Goal: Navigation & Orientation: Find specific page/section

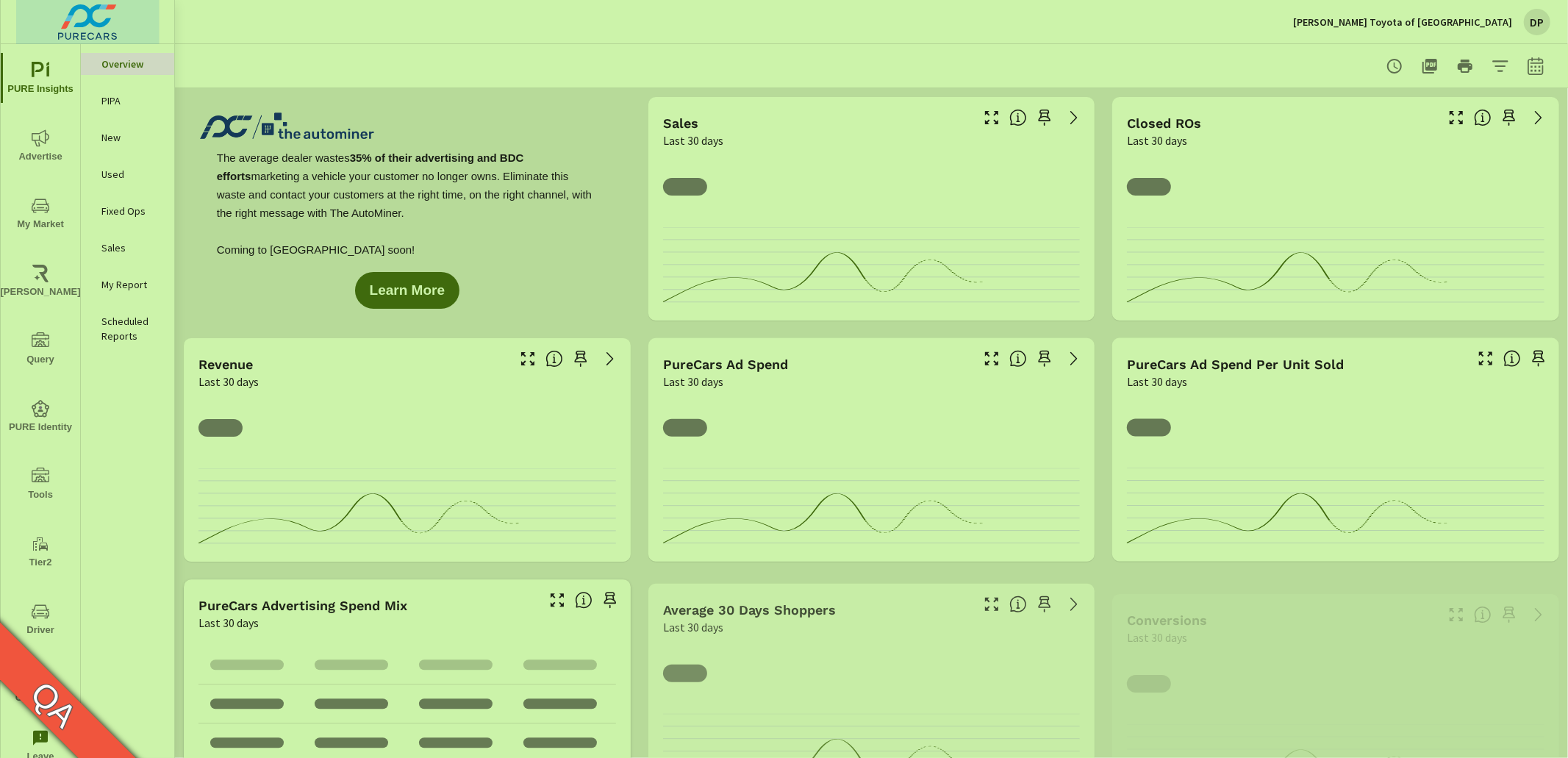
click at [107, 25] on img at bounding box center [88, 22] width 143 height 59
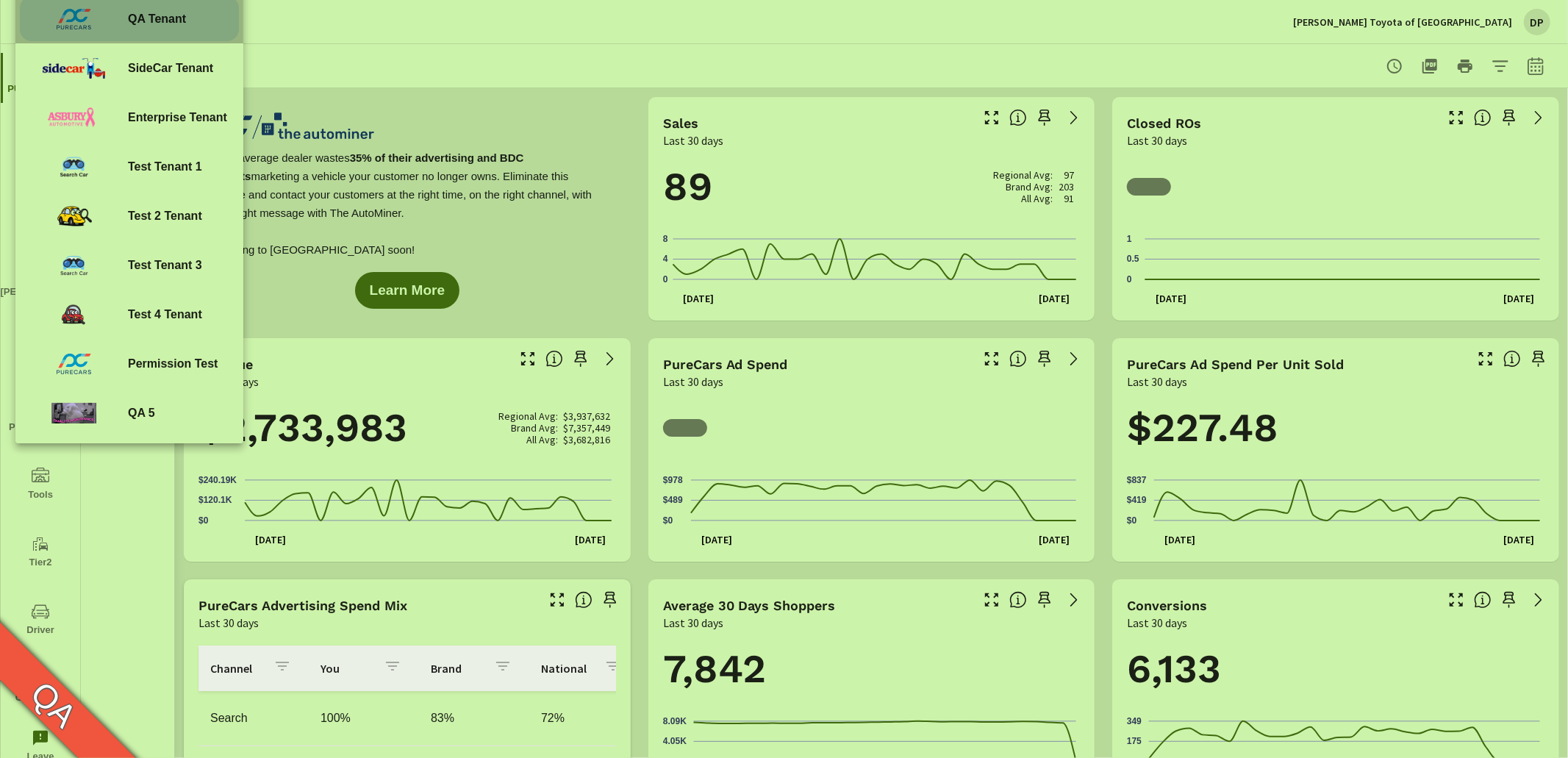
click at [167, 23] on span "QA Tenant" at bounding box center [157, 19] width 58 height 18
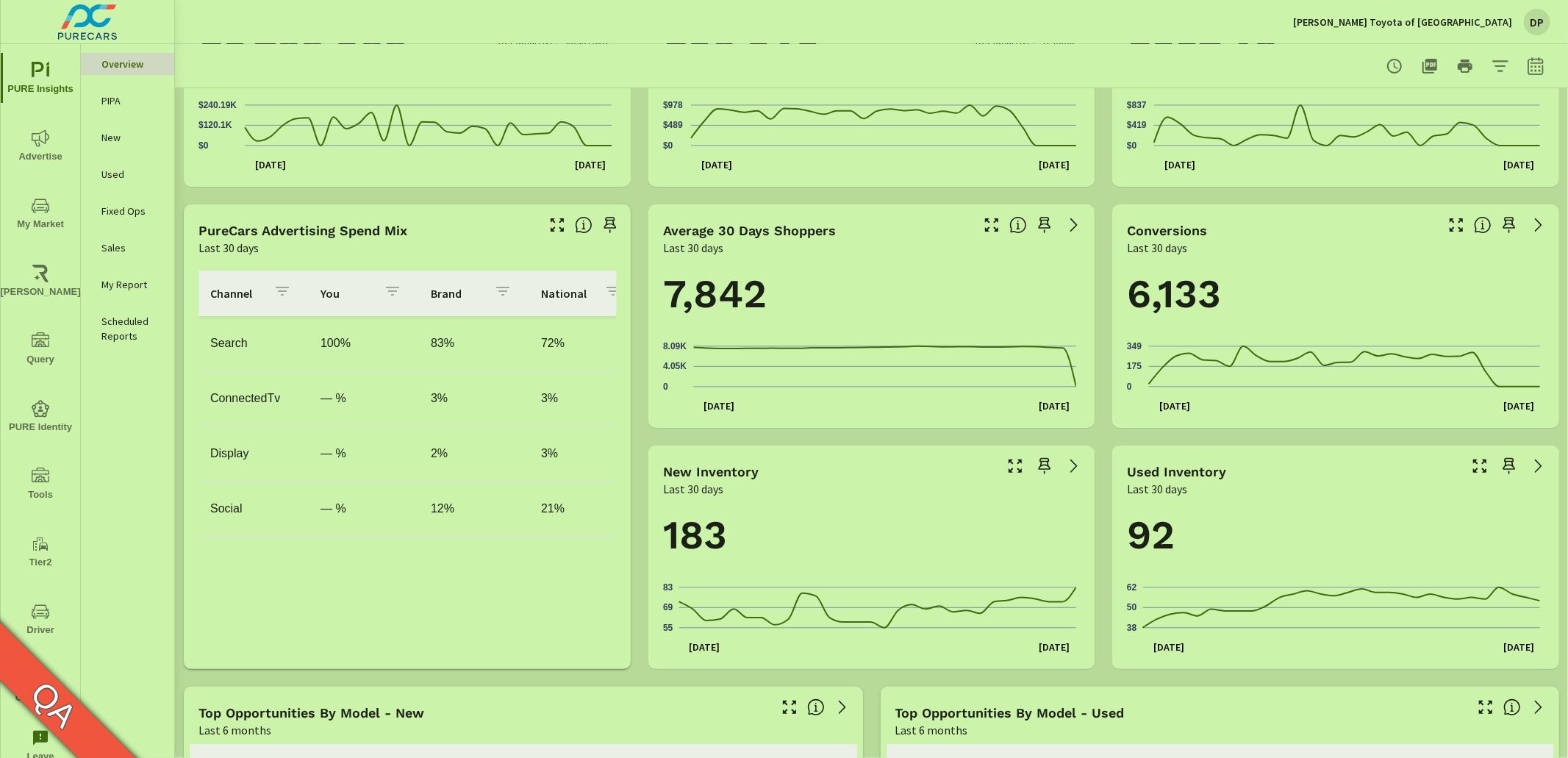
scroll to position [417, 0]
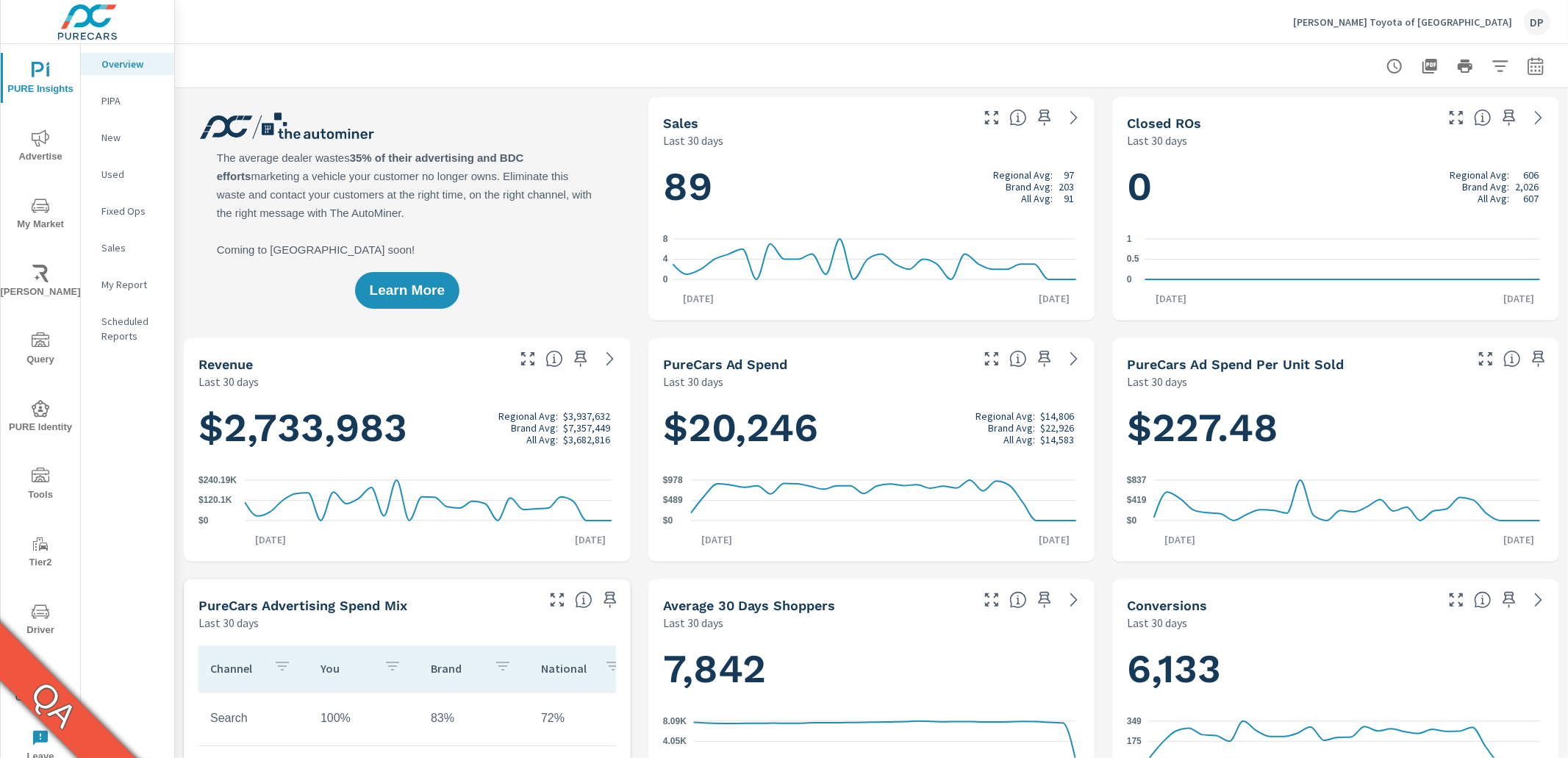
click at [119, 98] on p "PIPA" at bounding box center [132, 101] width 61 height 15
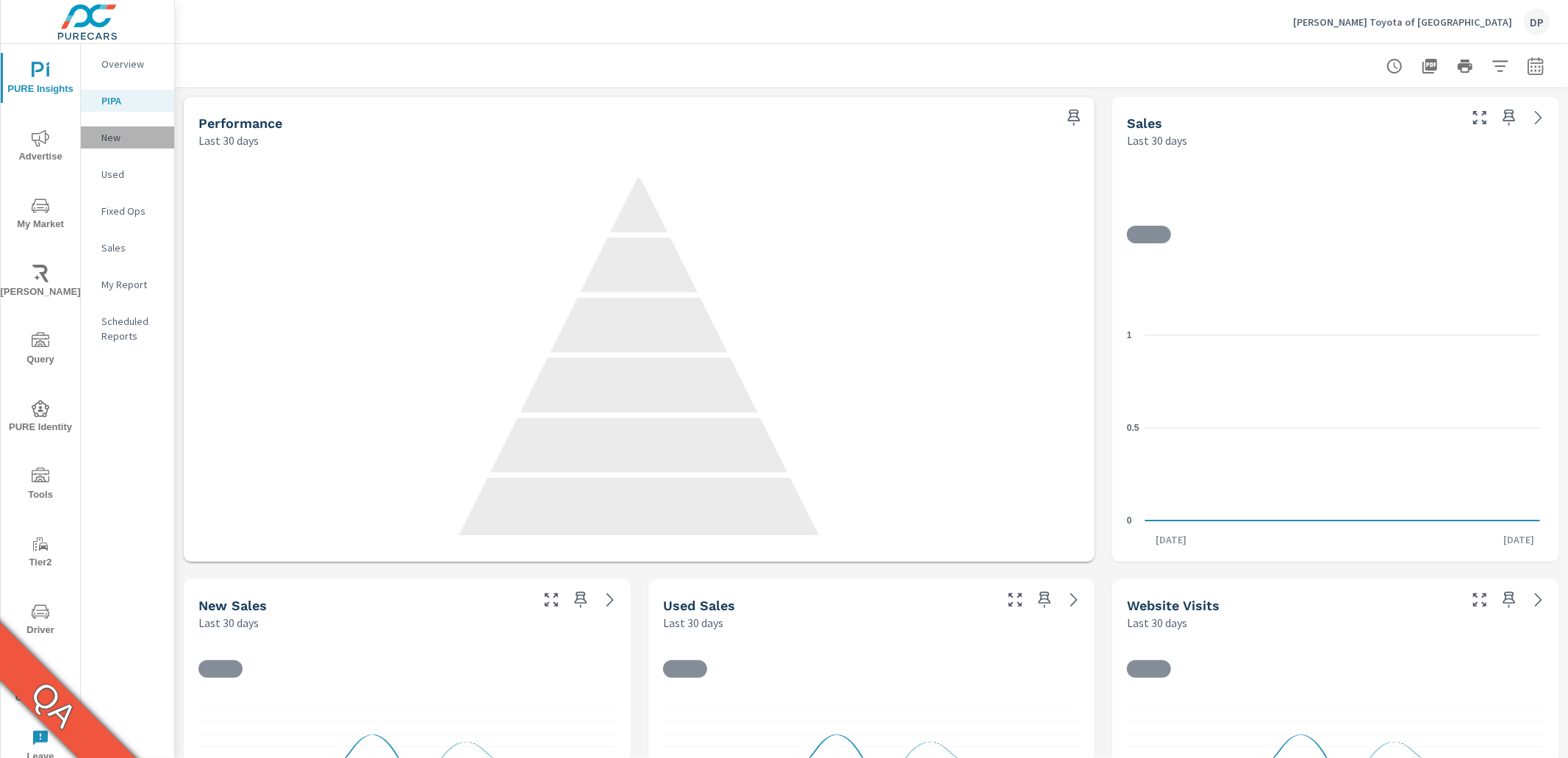
click at [119, 139] on p "New" at bounding box center [132, 138] width 61 height 15
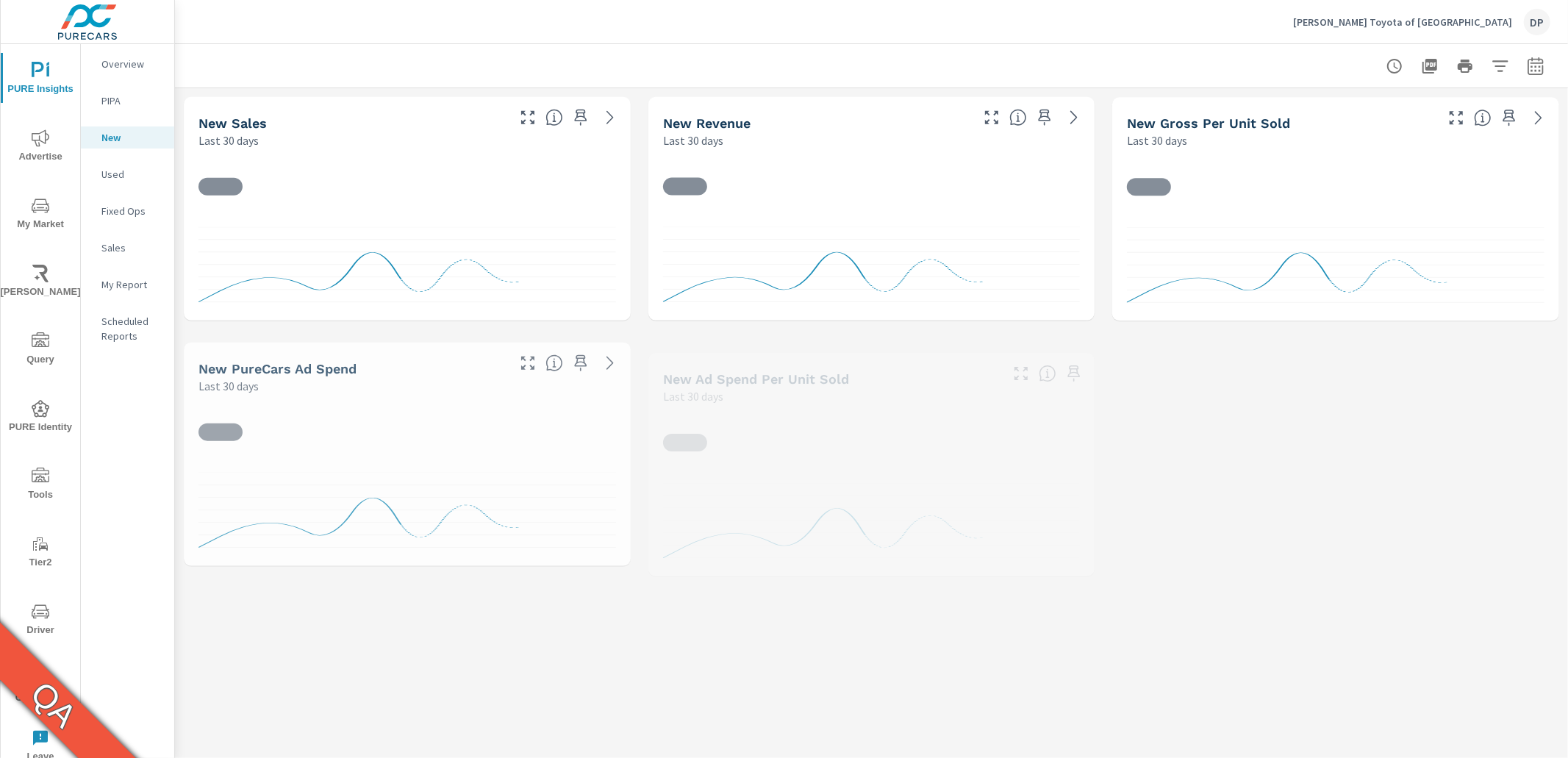
click at [49, 145] on span "Advertise" at bounding box center [40, 148] width 71 height 36
